Goal: Find specific page/section

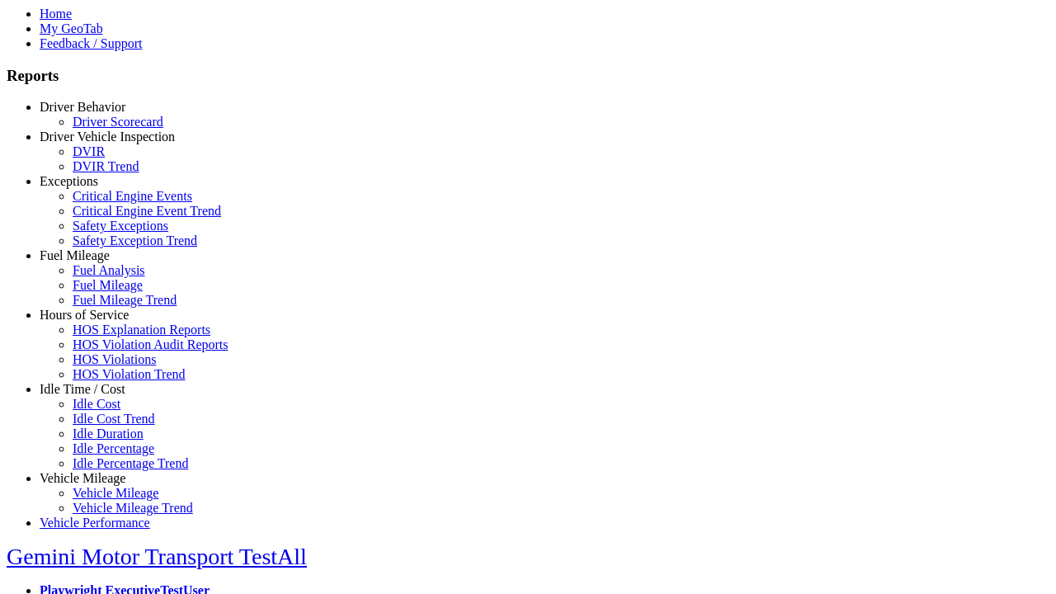
click at [95, 396] on link "Idle Time / Cost" at bounding box center [83, 389] width 86 height 14
click at [107, 411] on link "Idle Cost" at bounding box center [97, 404] width 48 height 14
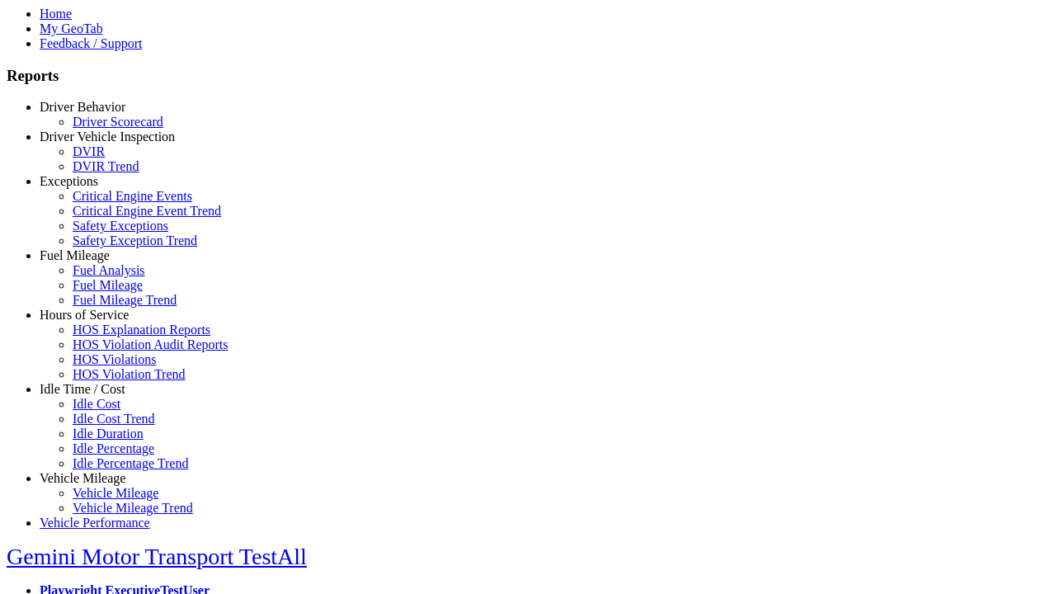
type input "**********"
type input "*******"
